Goal: Transaction & Acquisition: Purchase product/service

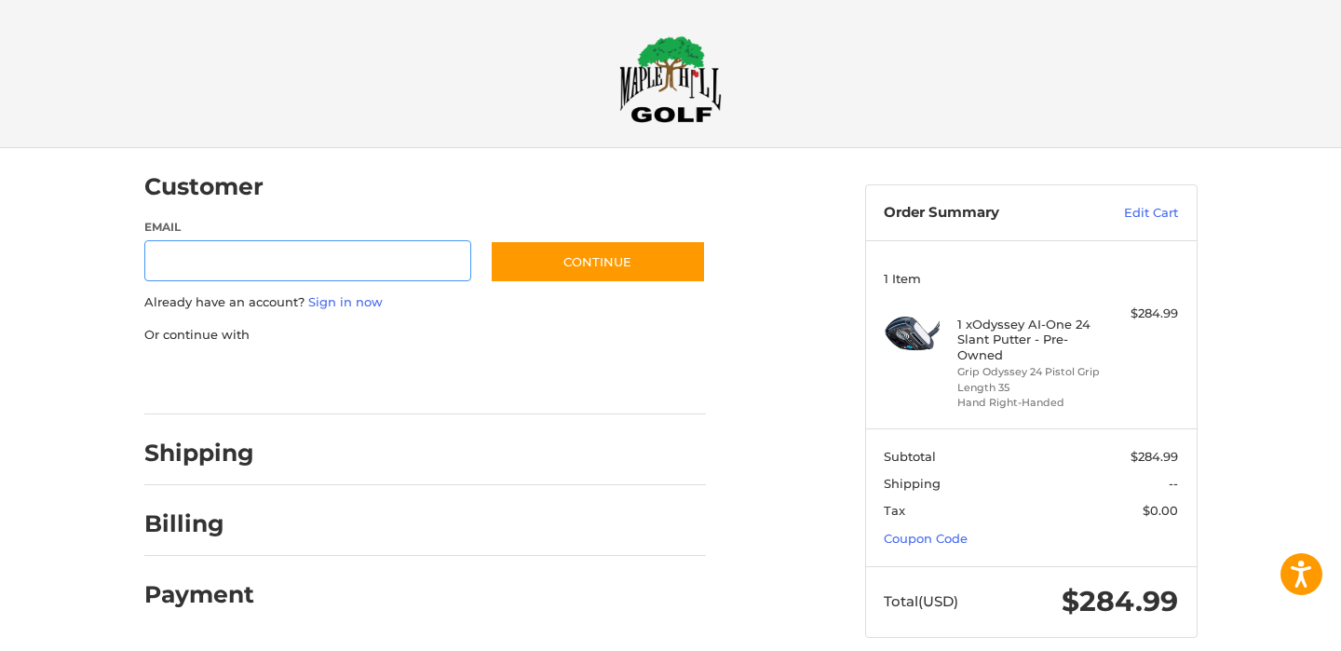
scroll to position [19, 0]
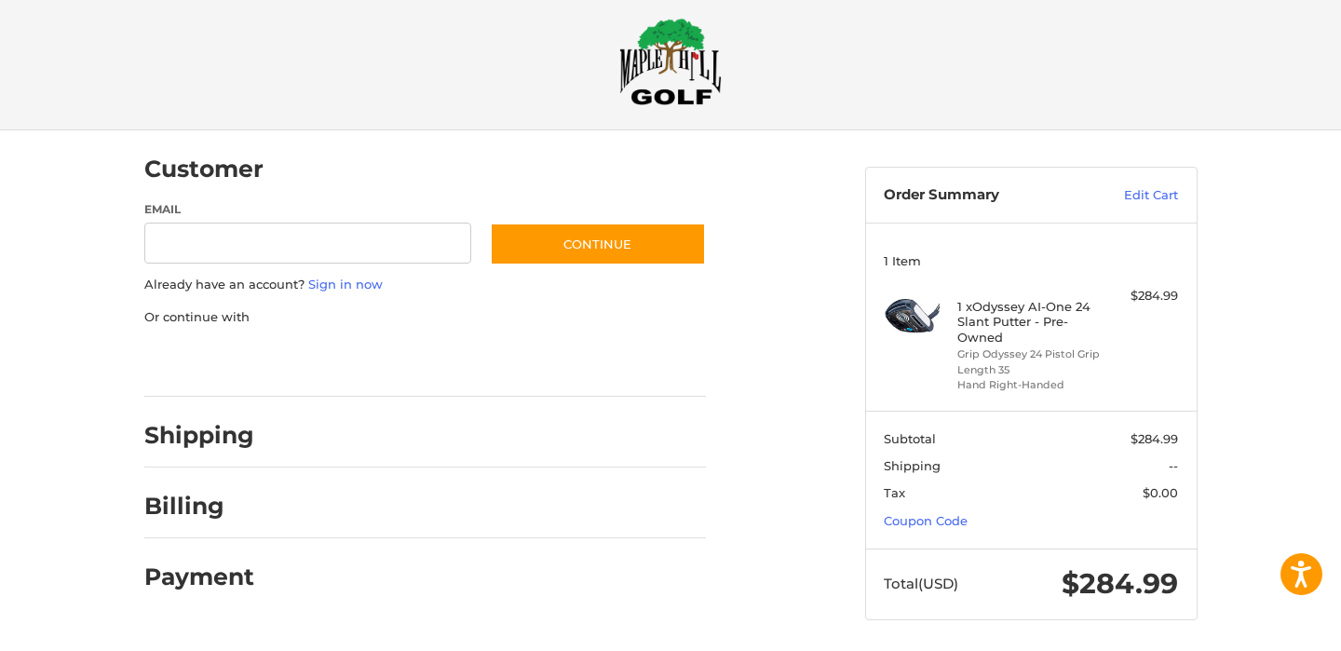
click at [1193, 650] on div at bounding box center [670, 656] width 1341 height 0
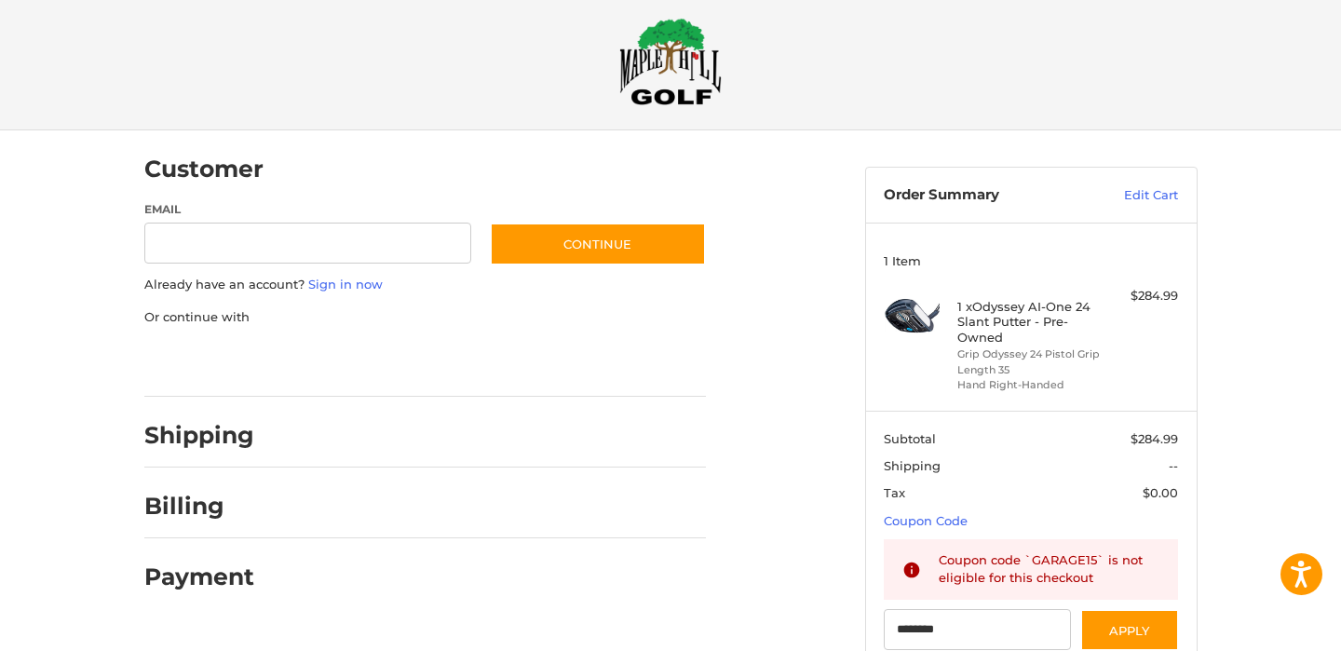
type input "********"
